Goal: Use online tool/utility: Utilize a website feature to perform a specific function

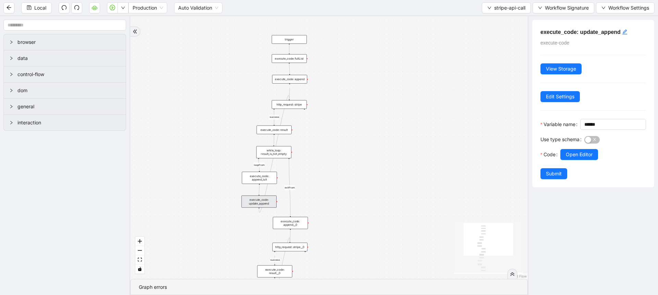
click at [265, 199] on div "execute_code: update_append" at bounding box center [259, 202] width 35 height 12
click at [261, 175] on div "execute_code: append_lsit" at bounding box center [259, 178] width 35 height 12
click at [256, 205] on div "execute_code: update_append" at bounding box center [259, 202] width 35 height 12
click at [571, 158] on span "Open Editor" at bounding box center [579, 155] width 27 height 8
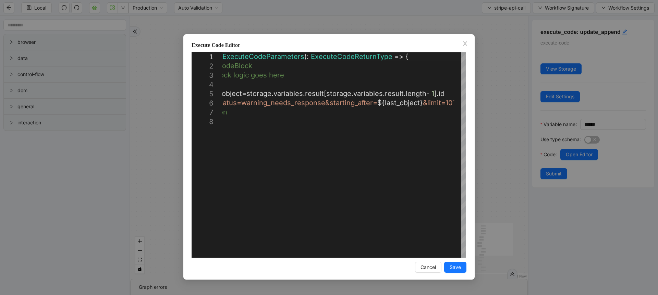
click at [490, 145] on div "**********" at bounding box center [329, 147] width 658 height 295
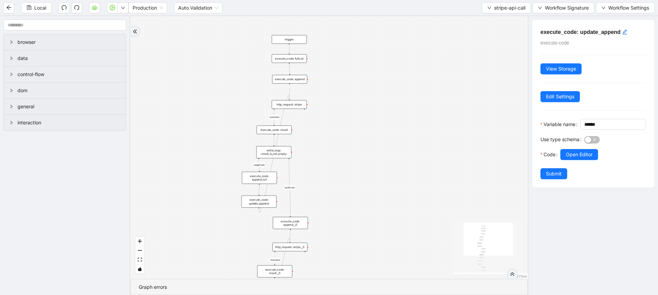
click at [278, 128] on div "execute_code: result" at bounding box center [274, 129] width 35 height 9
click at [569, 149] on div "Use type schema" at bounding box center [563, 141] width 44 height 15
click at [572, 158] on span "Open Editor" at bounding box center [579, 155] width 27 height 8
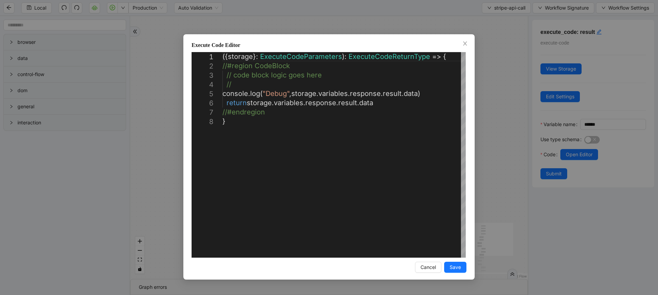
click at [488, 141] on div "**********" at bounding box center [329, 147] width 658 height 295
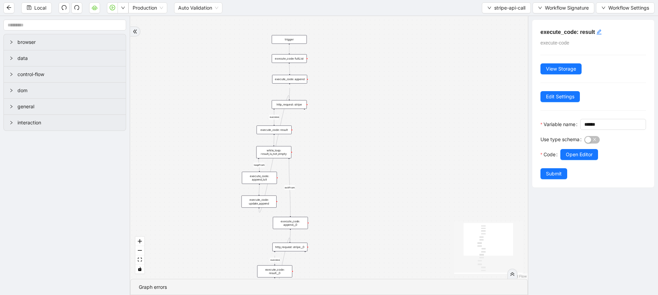
click at [256, 199] on div "execute_code: update_append" at bounding box center [259, 202] width 35 height 12
click at [584, 158] on span "Open Editor" at bounding box center [579, 155] width 27 height 8
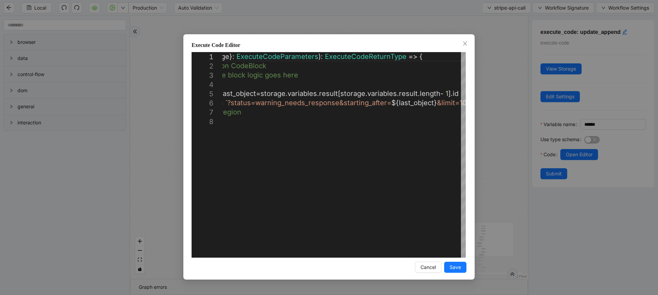
click at [483, 165] on div "**********" at bounding box center [329, 147] width 658 height 295
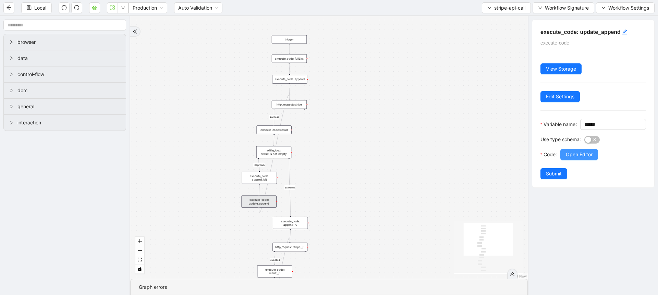
click at [571, 158] on span "Open Editor" at bounding box center [579, 155] width 27 height 8
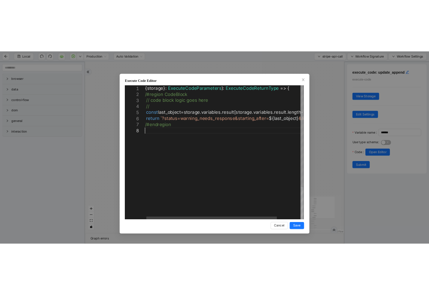
scroll to position [0, 4]
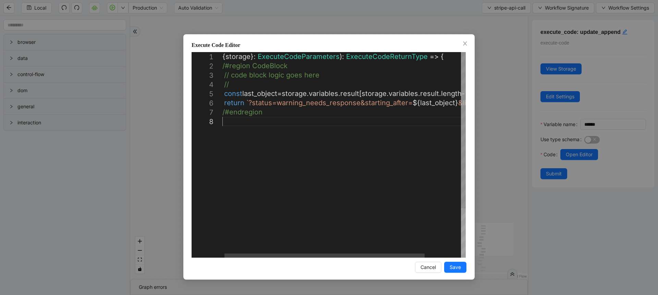
click at [280, 128] on div "({ storage }: ExecuteCodeParameters ): ExecuteCodeReturnType => { //#region Cod…" at bounding box center [365, 187] width 290 height 270
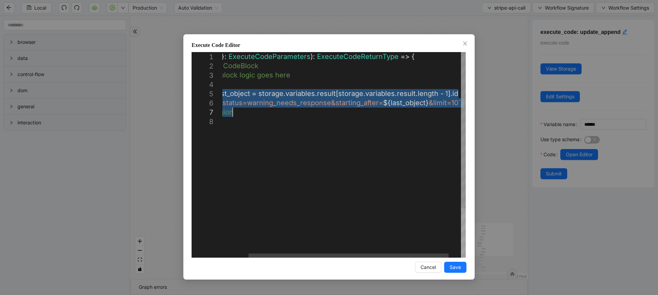
drag, startPoint x: 223, startPoint y: 96, endPoint x: 520, endPoint y: 110, distance: 296.5
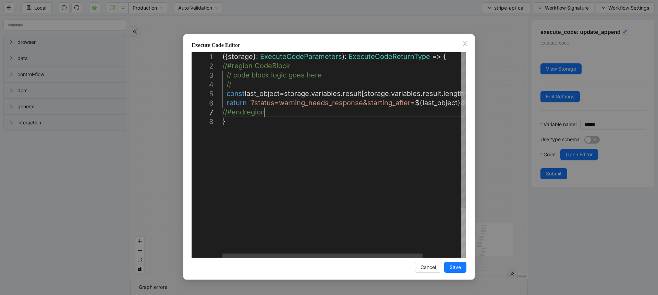
click at [227, 96] on div "({ storage }: ExecuteCodeParameters ): ExecuteCodeReturnType => { //#region Cod…" at bounding box center [367, 187] width 290 height 270
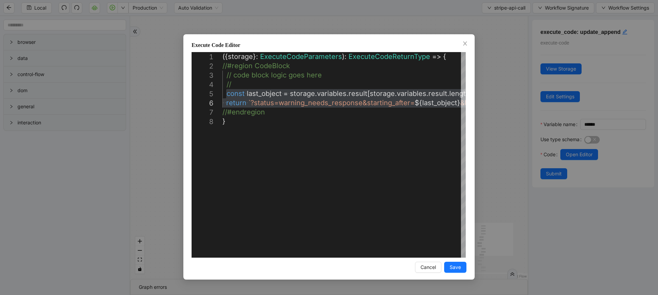
click at [166, 160] on div "**********" at bounding box center [329, 147] width 658 height 295
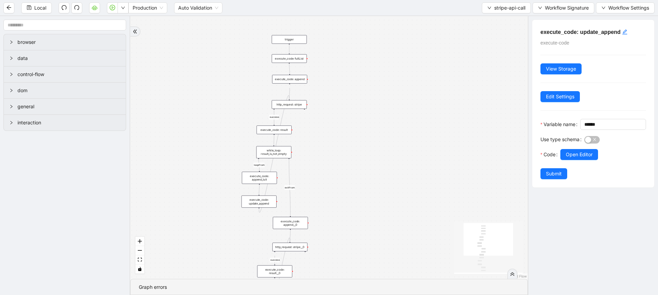
click at [281, 132] on div "execute_code: result" at bounding box center [274, 129] width 35 height 9
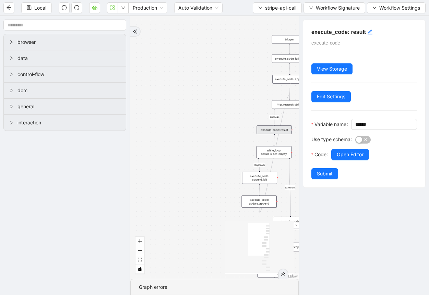
click at [240, 126] on div "success loopFrom success loopFrom exitFrom exitFrom trigger execute_code: resul…" at bounding box center [214, 147] width 168 height 263
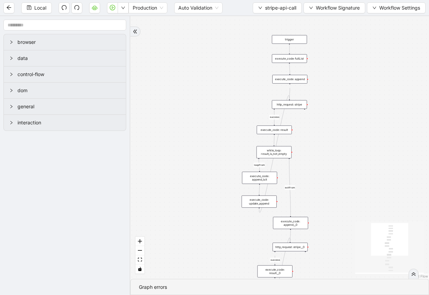
click at [279, 132] on div "execute_code: result" at bounding box center [274, 129] width 35 height 9
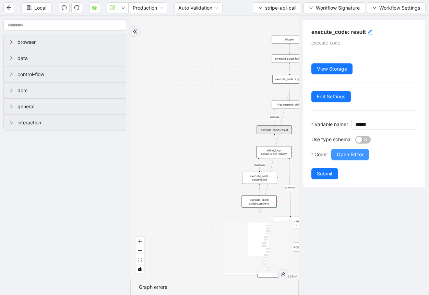
click at [347, 158] on span "Open Editor" at bounding box center [350, 155] width 27 height 8
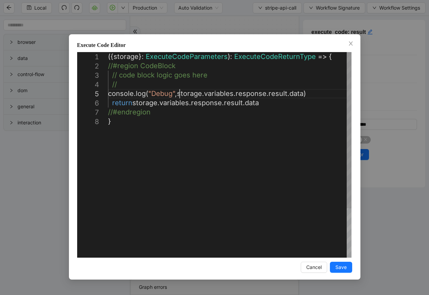
click at [179, 94] on div "({ storage }: ExecuteCodeParameters ): ExecuteCodeReturnType => { //#region Cod…" at bounding box center [229, 187] width 243 height 270
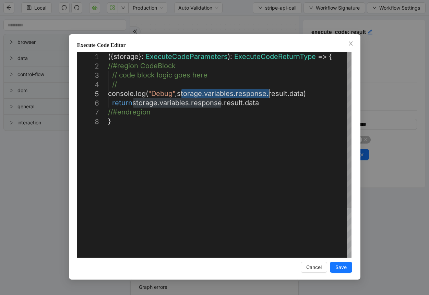
drag, startPoint x: 182, startPoint y: 96, endPoint x: 268, endPoint y: 95, distance: 85.7
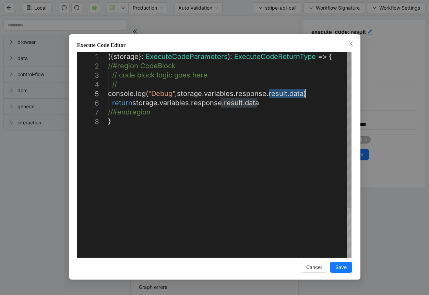
drag, startPoint x: 268, startPoint y: 94, endPoint x: 304, endPoint y: 92, distance: 35.7
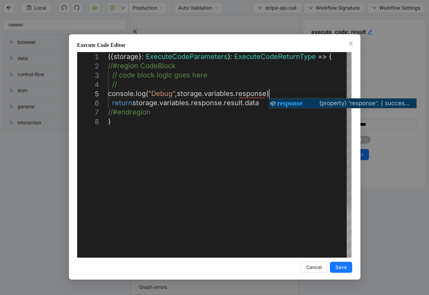
scroll to position [37, 202]
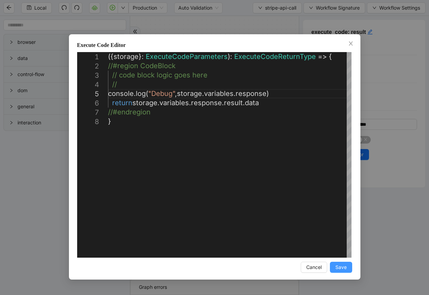
type textarea "**********"
click at [331, 269] on button "Save" at bounding box center [341, 267] width 22 height 11
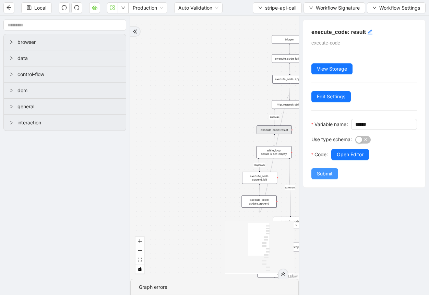
click at [320, 178] on span "Submit" at bounding box center [325, 174] width 16 height 8
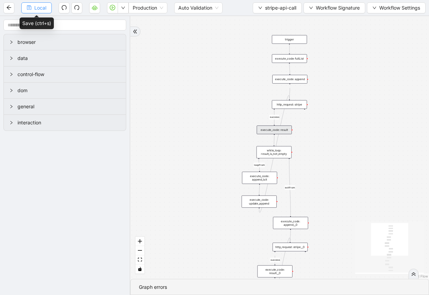
click at [43, 10] on span "Local" at bounding box center [40, 8] width 12 height 8
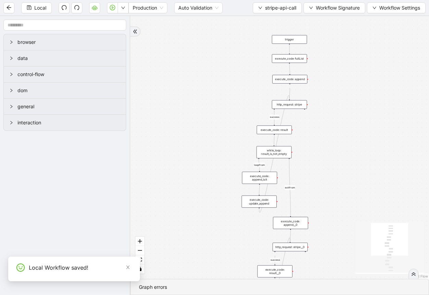
click at [267, 272] on div "execute_code: result__0" at bounding box center [274, 271] width 35 height 12
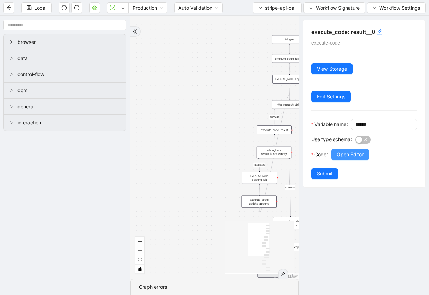
click at [351, 160] on button "Open Editor" at bounding box center [350, 154] width 38 height 11
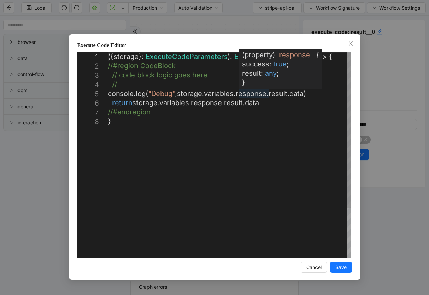
scroll to position [0, 4]
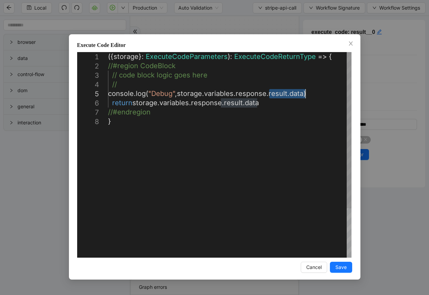
drag, startPoint x: 268, startPoint y: 95, endPoint x: 304, endPoint y: 98, distance: 35.5
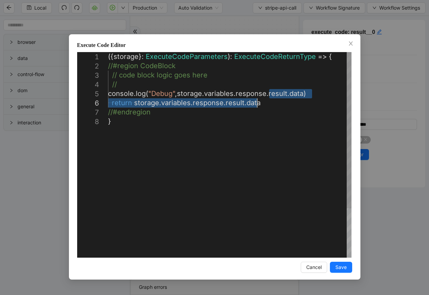
type textarea "**********"
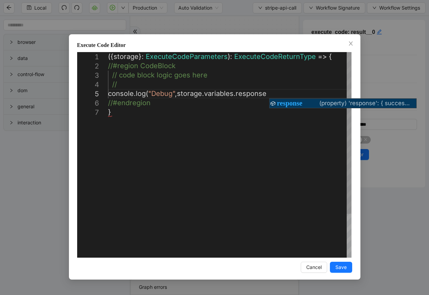
click at [291, 108] on div at bounding box center [342, 108] width 147 height 1
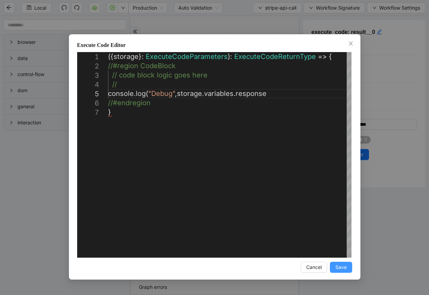
click at [336, 265] on span "Save" at bounding box center [340, 268] width 11 height 8
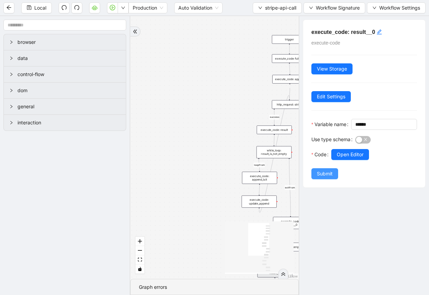
click at [324, 178] on span "Submit" at bounding box center [325, 174] width 16 height 8
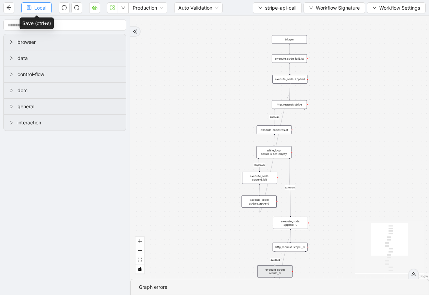
click at [47, 9] on button "Local" at bounding box center [36, 7] width 31 height 11
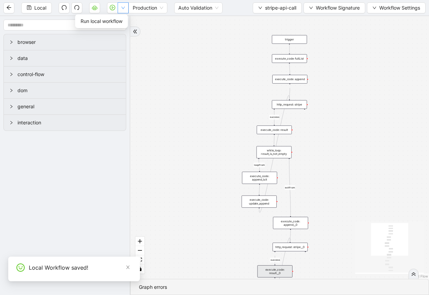
click at [123, 8] on icon "down" at bounding box center [123, 8] width 4 height 4
click at [116, 22] on span "Run local workflow" at bounding box center [102, 21] width 42 height 8
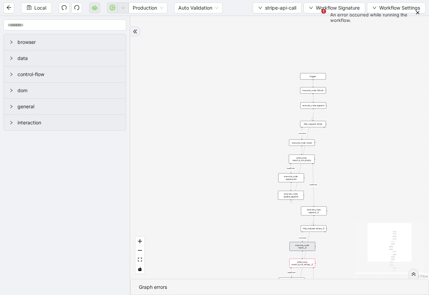
click at [351, 183] on div "success loopFrom success loopFrom exitFrom exitFrom trigger execute_code: resul…" at bounding box center [279, 147] width 299 height 263
click at [307, 263] on div "while_loop: result_is_not_empty__0" at bounding box center [302, 263] width 26 height 9
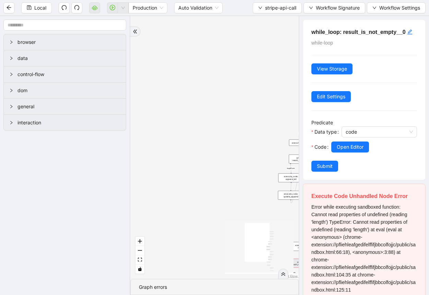
scroll to position [42, 0]
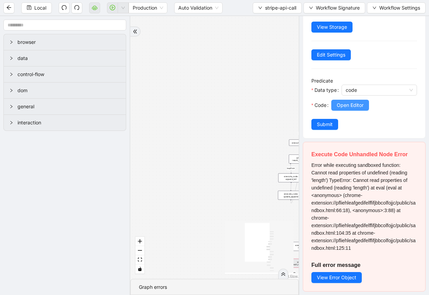
click at [351, 109] on button "Open Editor" at bounding box center [350, 105] width 38 height 11
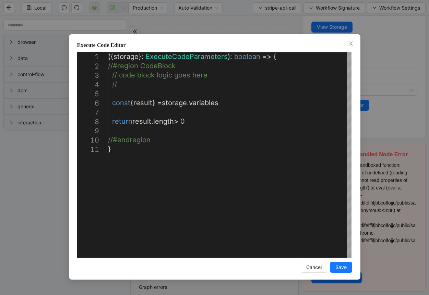
click at [230, 23] on div "**********" at bounding box center [214, 147] width 429 height 295
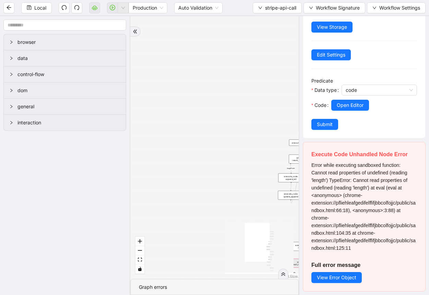
click at [245, 150] on div "success loopFrom success loopFrom exitFrom exitFrom trigger execute_code: resul…" at bounding box center [214, 147] width 168 height 263
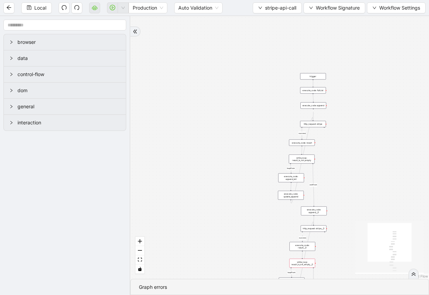
click at [300, 244] on div "execute_code: result__0" at bounding box center [302, 246] width 26 height 9
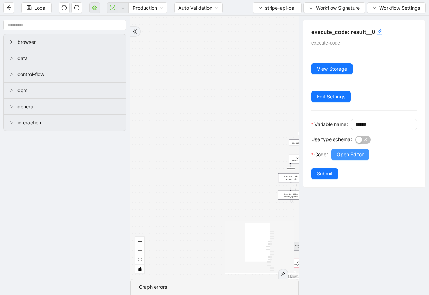
click at [355, 158] on span "Open Editor" at bounding box center [350, 155] width 27 height 8
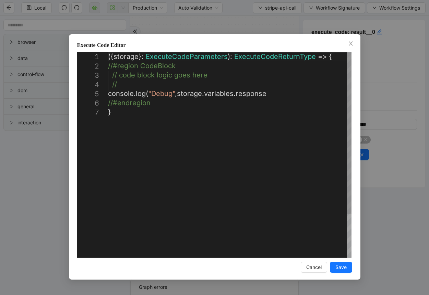
scroll to position [0, 4]
click at [283, 99] on div "({ storage }: ExecuteCodeParameters ): ExecuteCodeReturnType => { //#region Cod…" at bounding box center [229, 182] width 243 height 261
click at [276, 94] on div "({ storage }: ExecuteCodeParameters ): ExecuteCodeReturnType => { //#region Cod…" at bounding box center [229, 182] width 243 height 261
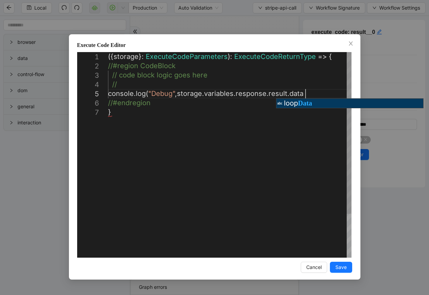
scroll to position [37, 251]
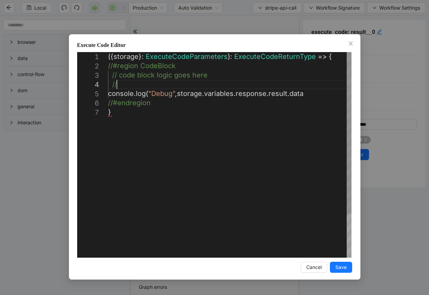
click at [302, 82] on div "({ storage }: ExecuteCodeParameters ): ExecuteCodeReturnType => { //#region Cod…" at bounding box center [229, 182] width 243 height 261
type textarea "**********"
click at [343, 269] on span "Save" at bounding box center [340, 268] width 11 height 8
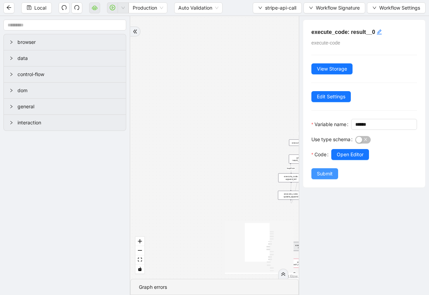
click at [321, 178] on span "Submit" at bounding box center [325, 174] width 16 height 8
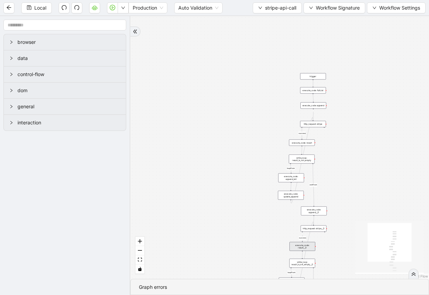
click at [338, 163] on div "success loopFrom success loopFrom exitFrom exitFrom trigger execute_code: resul…" at bounding box center [279, 147] width 299 height 263
click at [33, 9] on button "Local" at bounding box center [36, 7] width 31 height 11
click at [127, 10] on button "button" at bounding box center [123, 7] width 11 height 11
click at [119, 24] on span "Run local workflow" at bounding box center [102, 21] width 42 height 8
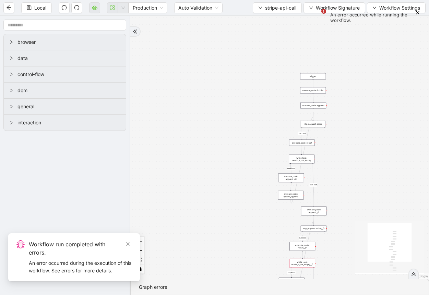
click at [301, 263] on div "while_loop: result_is_not_empty__0" at bounding box center [302, 263] width 26 height 9
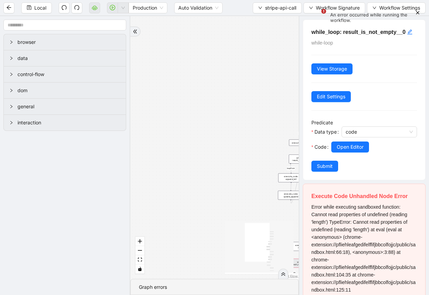
click at [283, 190] on div "success loopFrom success loopFrom exitFrom exitFrom trigger execute_code: resul…" at bounding box center [214, 147] width 168 height 263
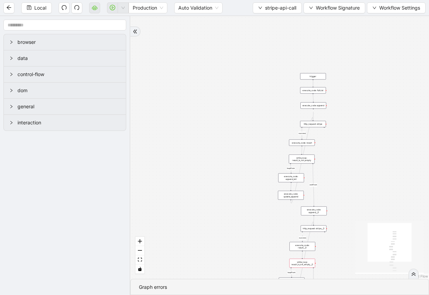
click at [303, 251] on div "success loopFrom success loopFrom exitFrom exitFrom trigger execute_code: resul…" at bounding box center [279, 147] width 299 height 263
click at [307, 244] on div "execute_code: result__0" at bounding box center [302, 246] width 26 height 9
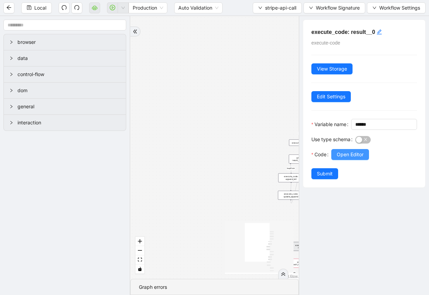
click at [348, 158] on span "Open Editor" at bounding box center [350, 155] width 27 height 8
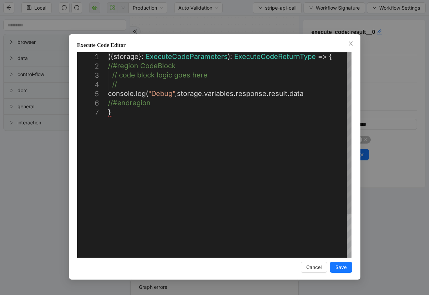
scroll to position [0, 4]
click at [315, 95] on div "({ storage }: ExecuteCodeParameters ): ExecuteCodeReturnType => { //#region Cod…" at bounding box center [229, 182] width 243 height 261
type textarea "**********"
click at [341, 269] on span "Save" at bounding box center [340, 268] width 11 height 8
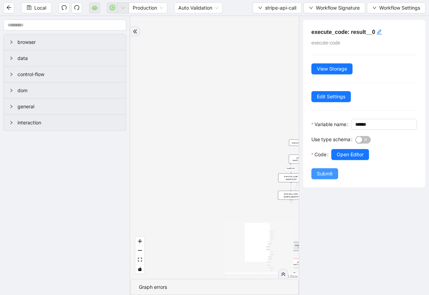
click at [323, 179] on button "Submit" at bounding box center [324, 173] width 27 height 11
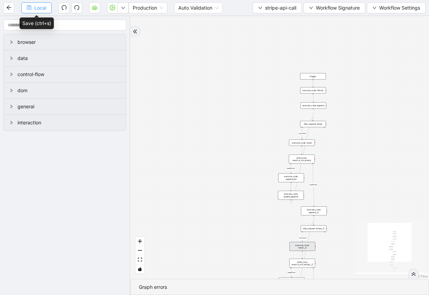
click at [33, 11] on button "Local" at bounding box center [36, 7] width 31 height 11
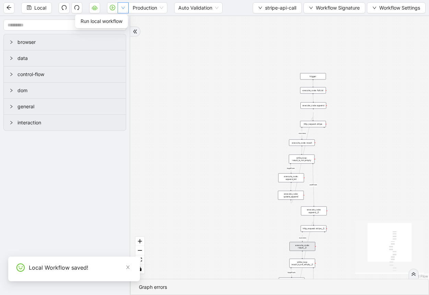
click at [121, 6] on icon "down" at bounding box center [123, 8] width 4 height 4
click at [117, 24] on span "Run local workflow" at bounding box center [102, 21] width 42 height 8
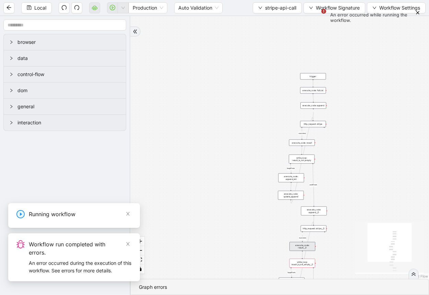
click at [196, 136] on div "success loopFrom success loopFrom exitFrom exitFrom trigger execute_code: resul…" at bounding box center [279, 147] width 299 height 263
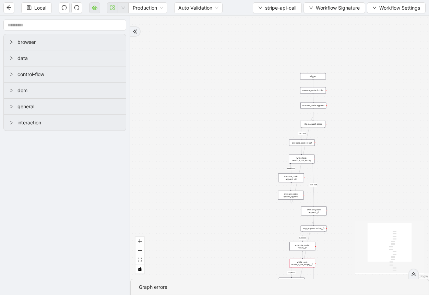
click at [305, 265] on div "while_loop: result_is_not_empty__0" at bounding box center [302, 263] width 26 height 9
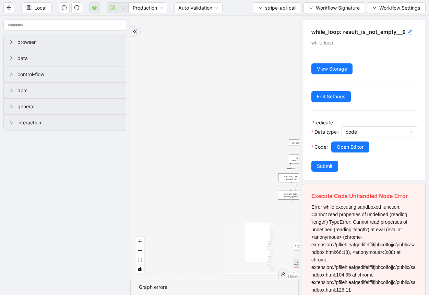
scroll to position [42, 0]
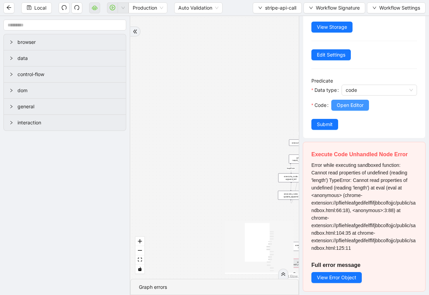
click at [347, 107] on span "Open Editor" at bounding box center [350, 105] width 27 height 8
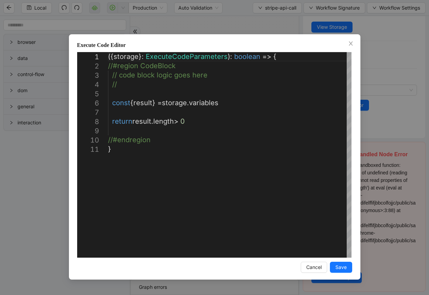
click at [241, 22] on div "**********" at bounding box center [214, 147] width 429 height 295
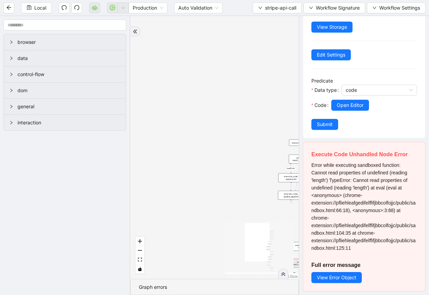
click at [243, 153] on div "success loopFrom success loopFrom exitFrom exitFrom trigger execute_code: resul…" at bounding box center [214, 147] width 168 height 263
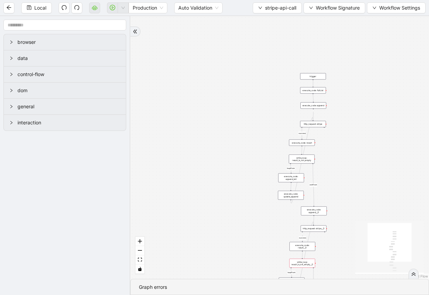
click at [304, 262] on div "while_loop: result_is_not_empty__0" at bounding box center [302, 263] width 26 height 9
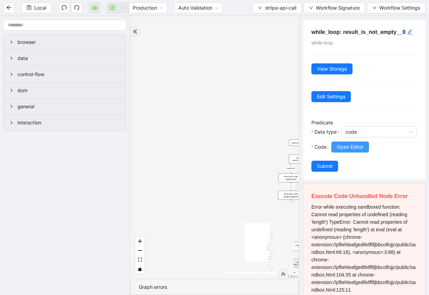
click at [349, 151] on button "Open Editor" at bounding box center [350, 147] width 38 height 11
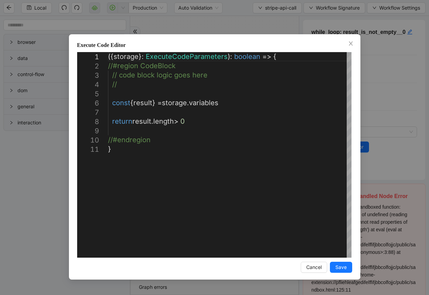
click at [221, 26] on div "**********" at bounding box center [214, 147] width 429 height 295
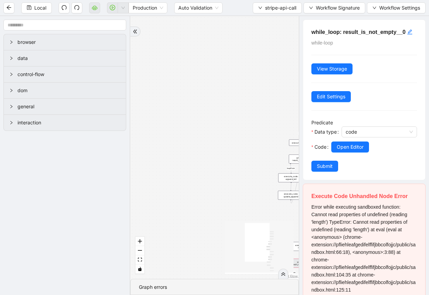
click at [223, 85] on div "success loopFrom success loopFrom exitFrom exitFrom trigger execute_code: resul…" at bounding box center [214, 147] width 168 height 263
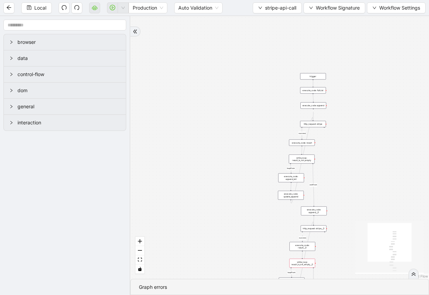
click at [306, 145] on div "execute_code: result" at bounding box center [302, 143] width 26 height 7
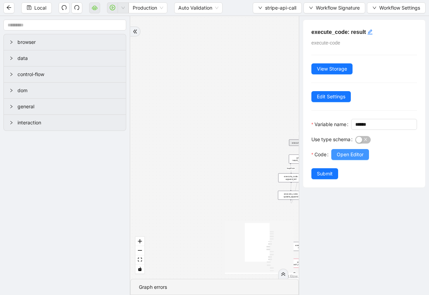
click at [365, 160] on button "Open Editor" at bounding box center [350, 154] width 38 height 11
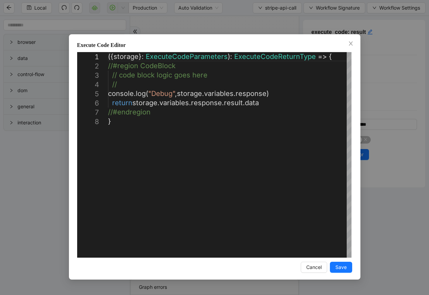
click at [280, 21] on div "**********" at bounding box center [214, 147] width 429 height 295
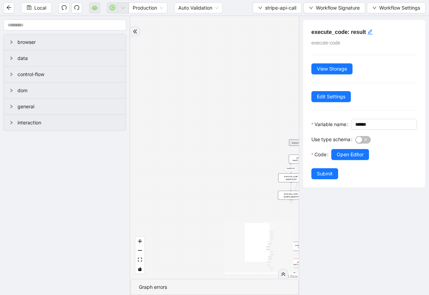
click at [211, 186] on div "success loopFrom success loopFrom exitFrom exitFrom trigger execute_code: resul…" at bounding box center [214, 147] width 168 height 263
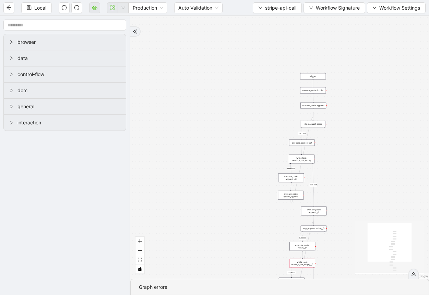
click at [299, 246] on div "execute_code: result__0" at bounding box center [302, 246] width 26 height 9
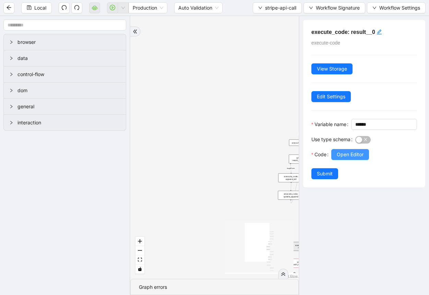
click at [349, 158] on span "Open Editor" at bounding box center [350, 155] width 27 height 8
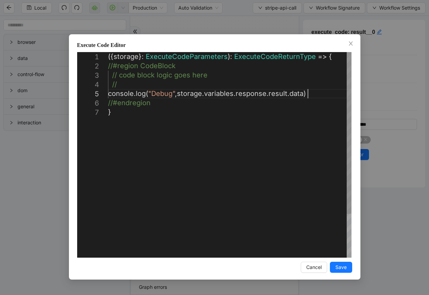
scroll to position [0, 4]
click at [319, 95] on div "({ storage }: ExecuteCodeParameters ): ExecuteCodeReturnType => { //#region Cod…" at bounding box center [229, 182] width 243 height 261
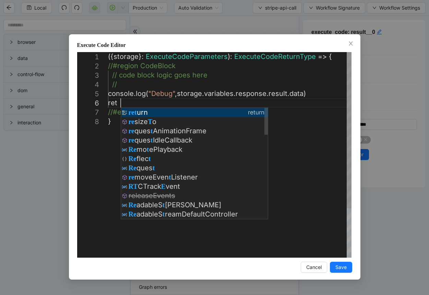
scroll to position [47, 20]
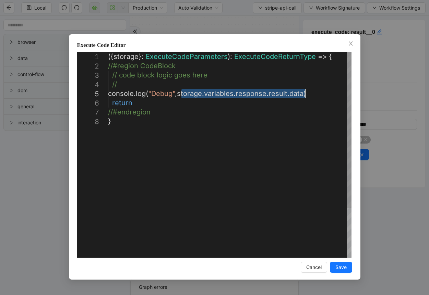
drag, startPoint x: 181, startPoint y: 95, endPoint x: 304, endPoint y: 98, distance: 122.7
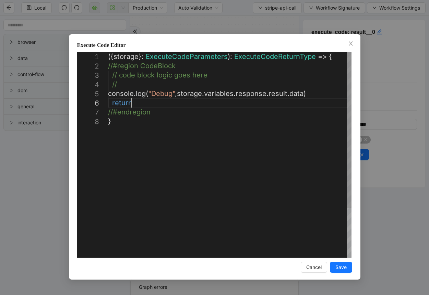
click at [212, 105] on div "({ storage }: ExecuteCodeParameters ): ExecuteCodeReturnType => { //#region Cod…" at bounding box center [229, 187] width 243 height 270
paste textarea "**********"
click at [305, 97] on div "({ storage }: ExecuteCodeParameters ): ExecuteCodeReturnType => { //#region Cod…" at bounding box center [229, 187] width 243 height 270
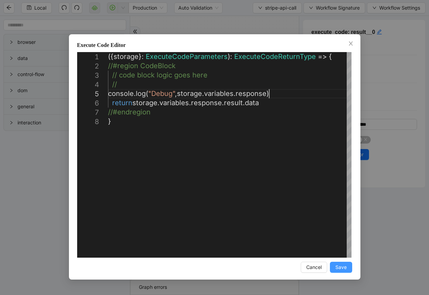
type textarea "**********"
click at [339, 271] on button "Save" at bounding box center [341, 267] width 22 height 11
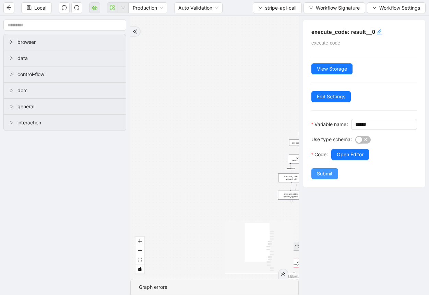
click at [323, 178] on span "Submit" at bounding box center [325, 174] width 16 height 8
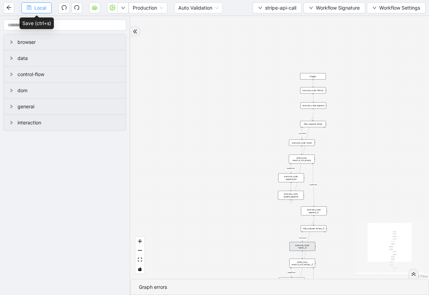
click at [31, 12] on button "Local" at bounding box center [36, 7] width 31 height 11
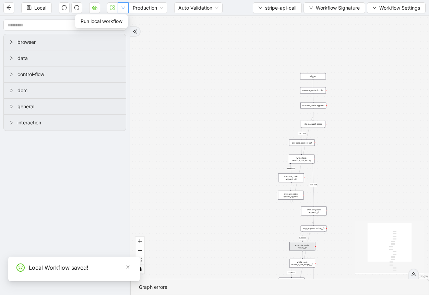
click at [125, 8] on icon "down" at bounding box center [123, 8] width 4 height 4
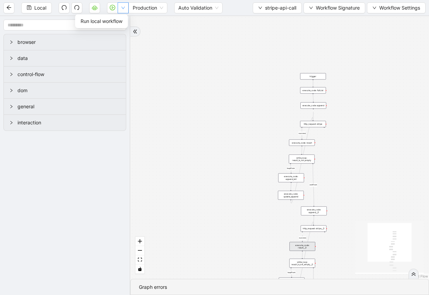
click at [127, 10] on button "button" at bounding box center [123, 7] width 11 height 11
click at [119, 22] on span "Run local workflow" at bounding box center [102, 21] width 42 height 8
